Goal: Task Accomplishment & Management: Use online tool/utility

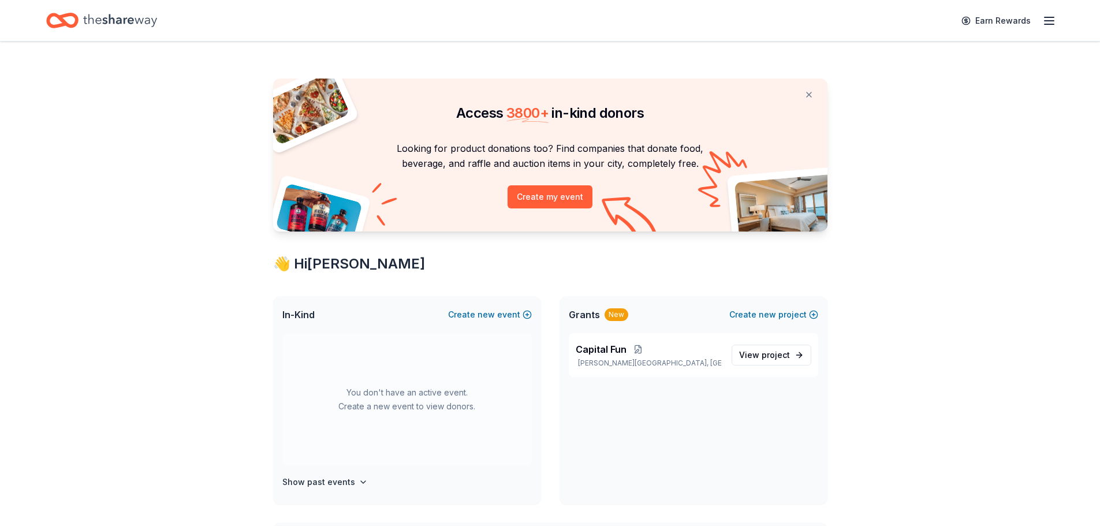
click at [1049, 21] on line "button" at bounding box center [1049, 21] width 9 height 0
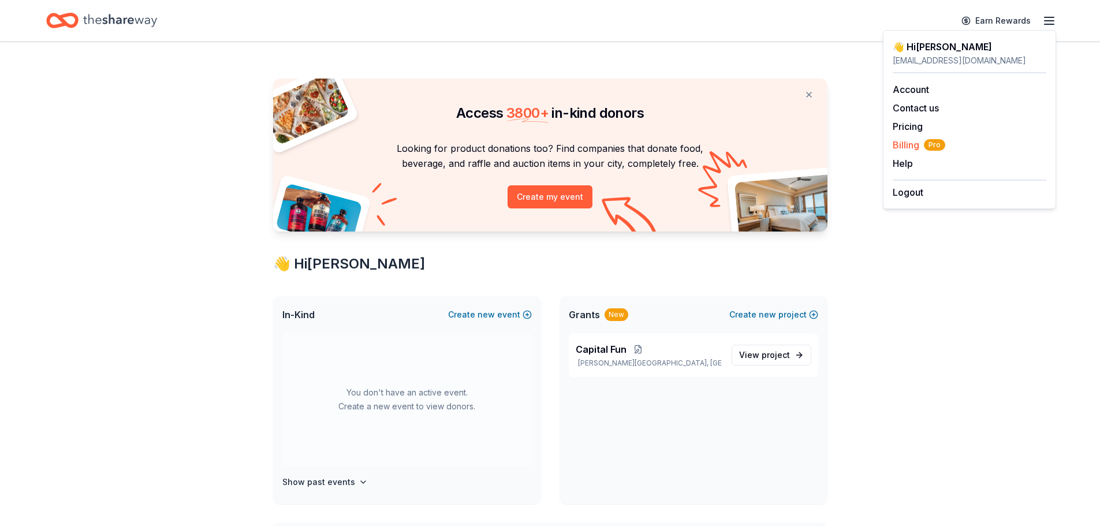
click at [903, 147] on span "Billing Pro" at bounding box center [919, 145] width 53 height 14
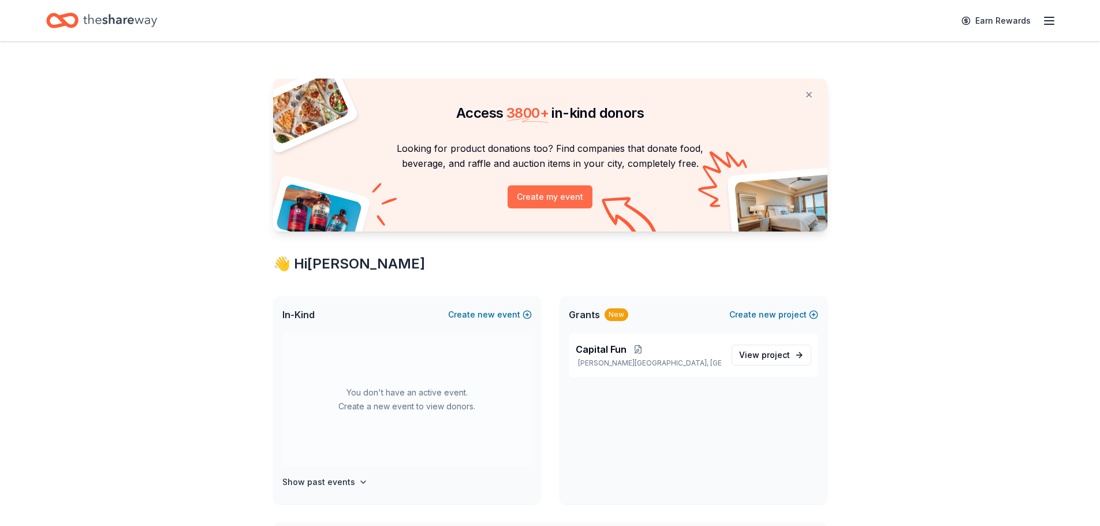
click at [549, 197] on button "Create my event" at bounding box center [550, 196] width 85 height 23
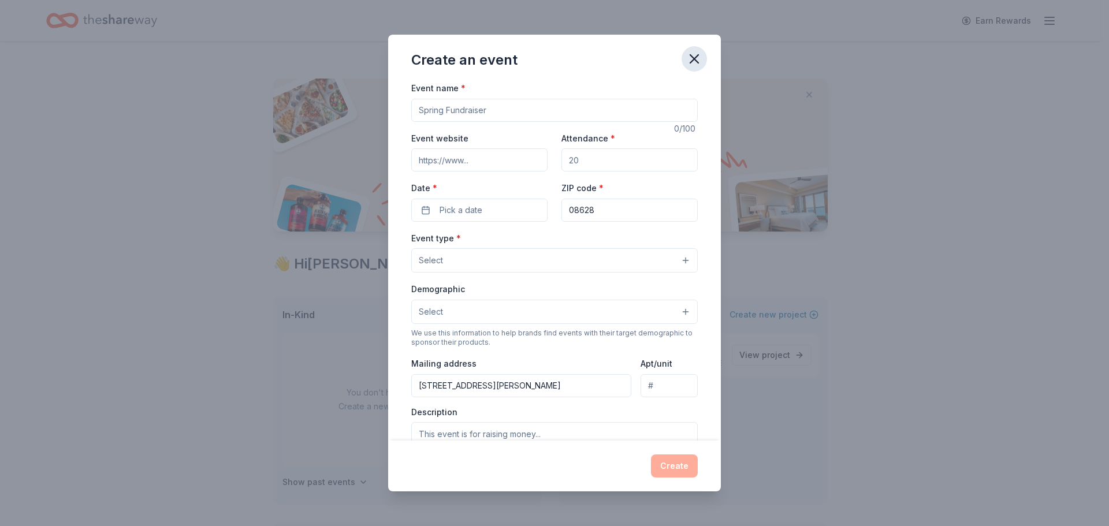
click at [699, 60] on icon "button" at bounding box center [694, 59] width 16 height 16
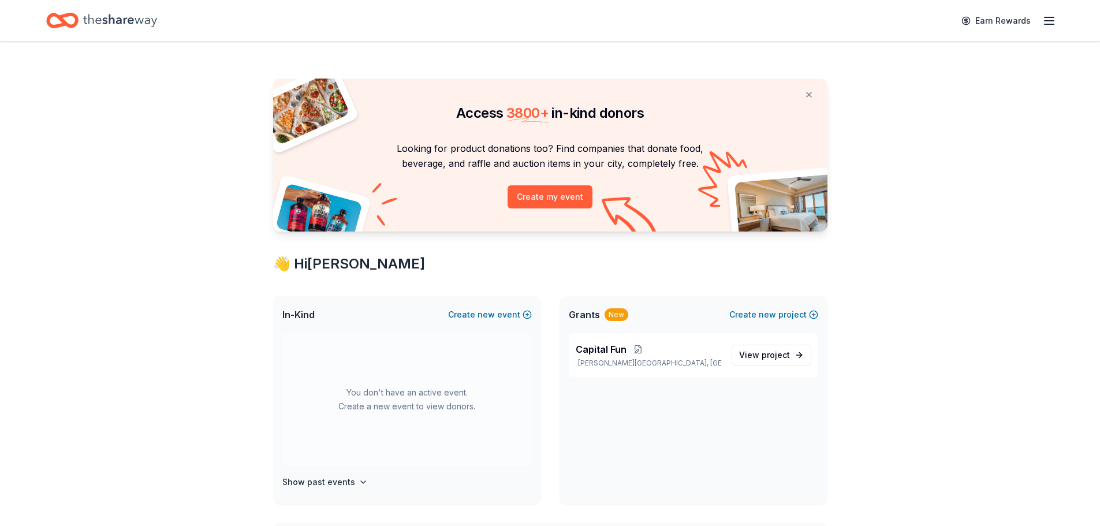
click at [97, 20] on icon "Home" at bounding box center [120, 21] width 74 height 24
